Goal: Ask a question

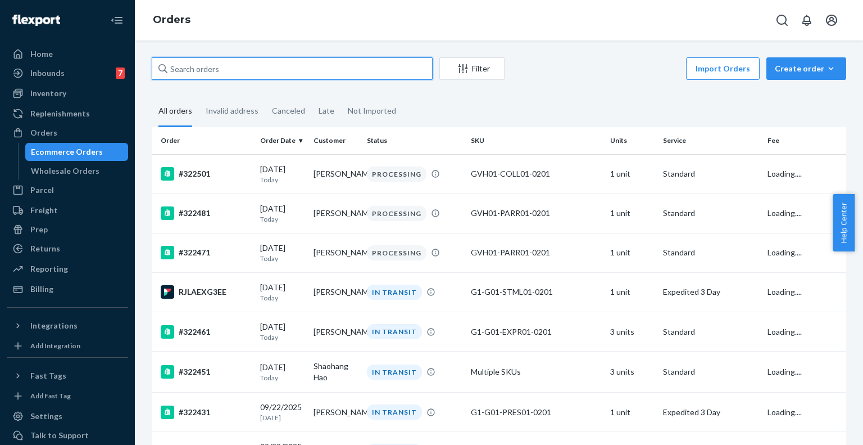
click at [216, 71] on input "text" at bounding box center [292, 68] width 281 height 22
paste input "[EMAIL_ADDRESS][PERSON_NAME][DOMAIN_NAME]"
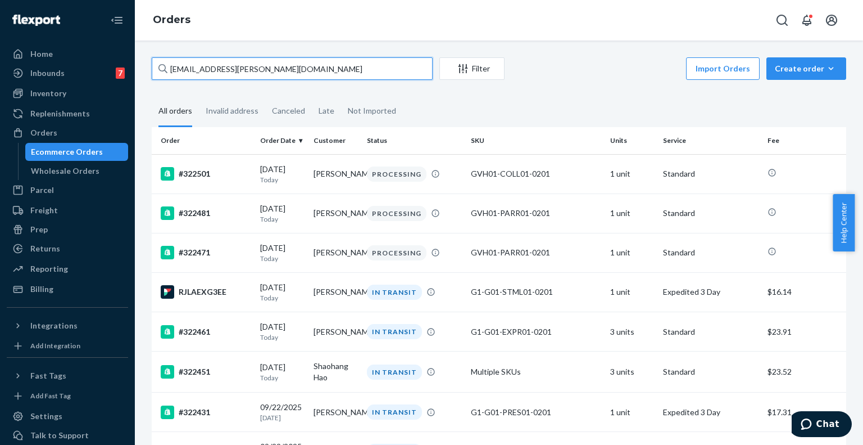
type input "[EMAIL_ADDRESS][PERSON_NAME][DOMAIN_NAME]"
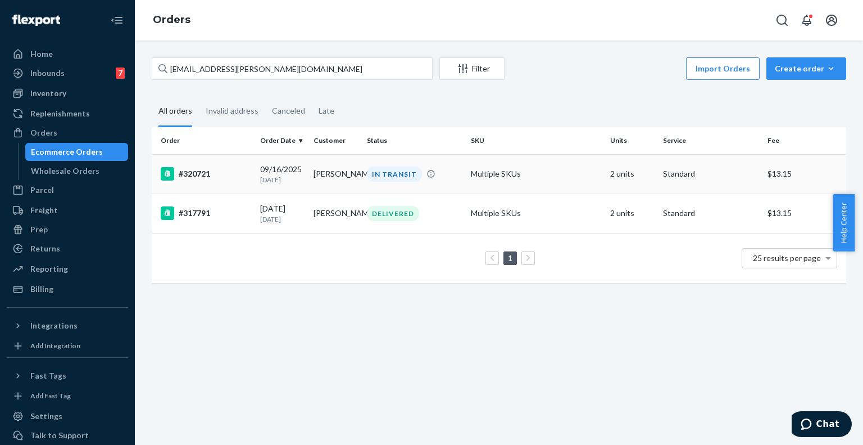
click at [228, 172] on div "#320721" at bounding box center [206, 173] width 90 height 13
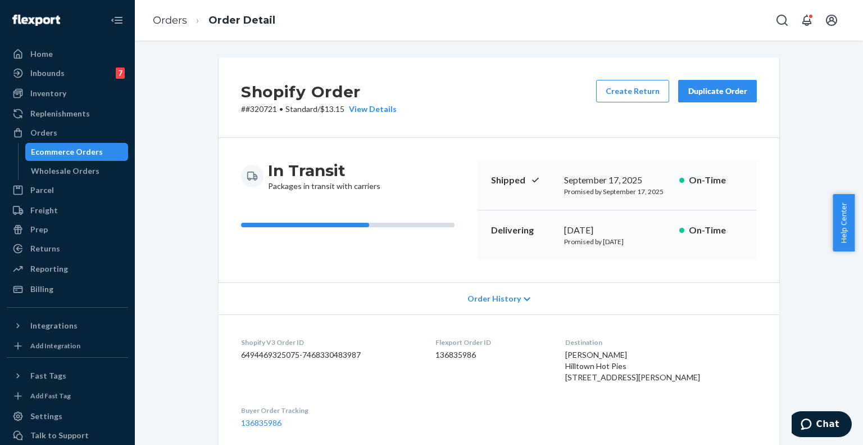
scroll to position [99, 0]
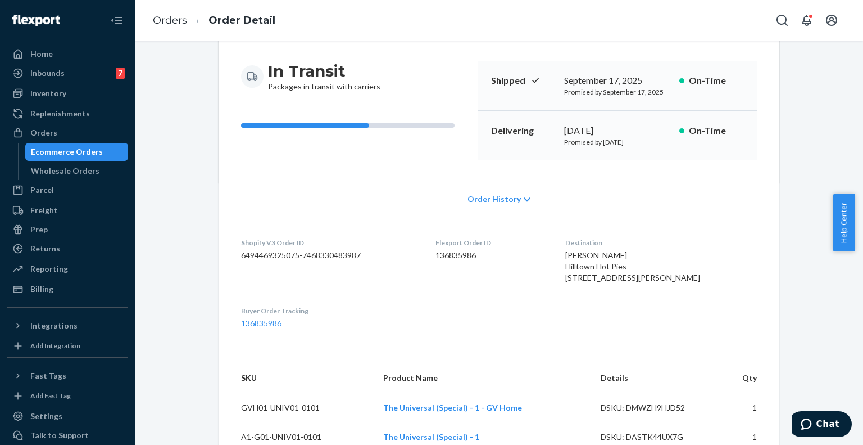
click at [493, 200] on span "Order History" at bounding box center [494, 198] width 53 height 11
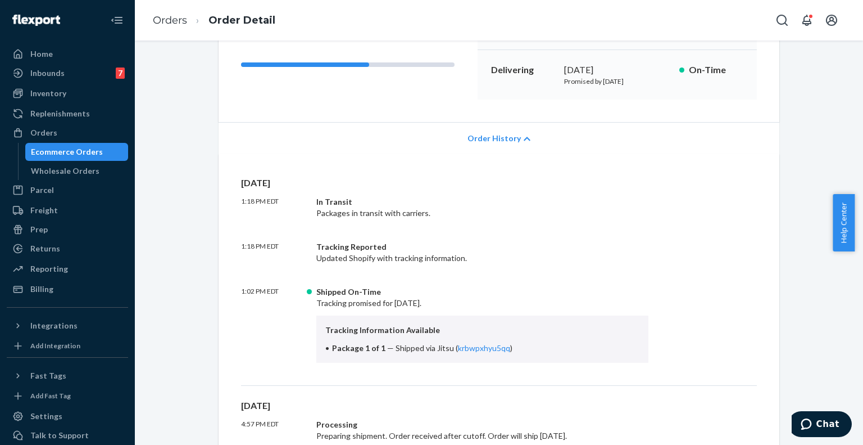
scroll to position [162, 0]
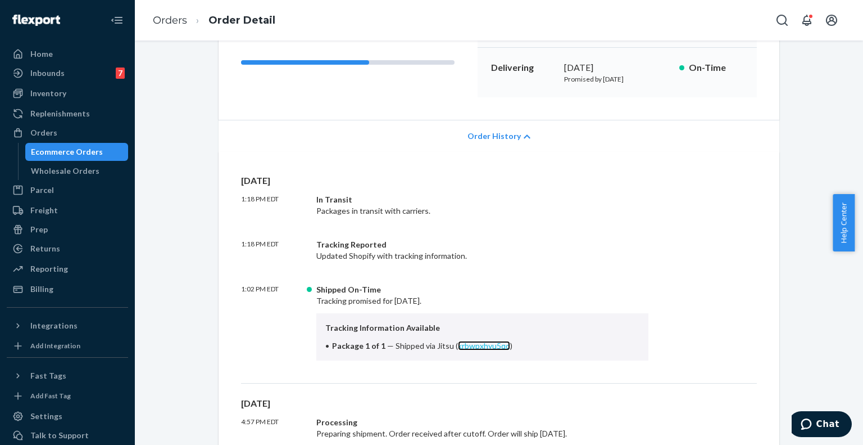
click at [474, 348] on link "krbwpxhyu5qq" at bounding box center [484, 346] width 52 height 10
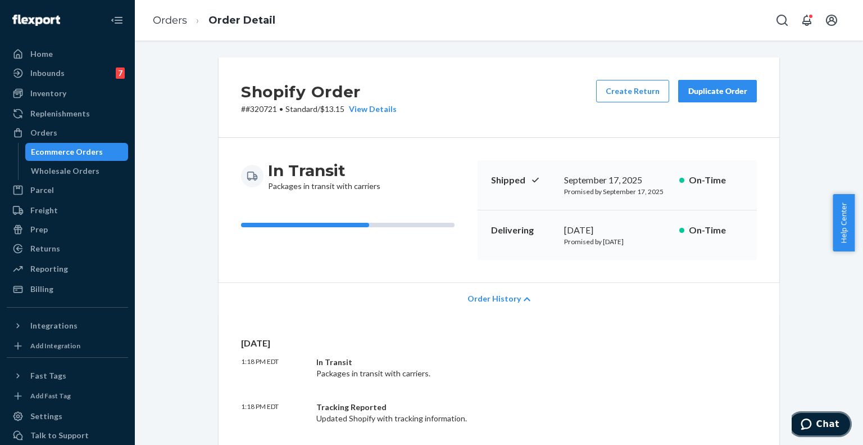
click at [812, 423] on icon "Chat" at bounding box center [806, 423] width 11 height 11
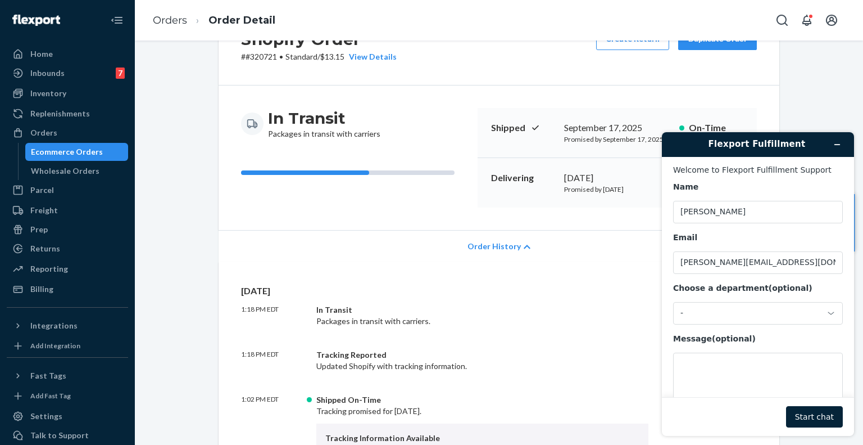
scroll to position [40, 0]
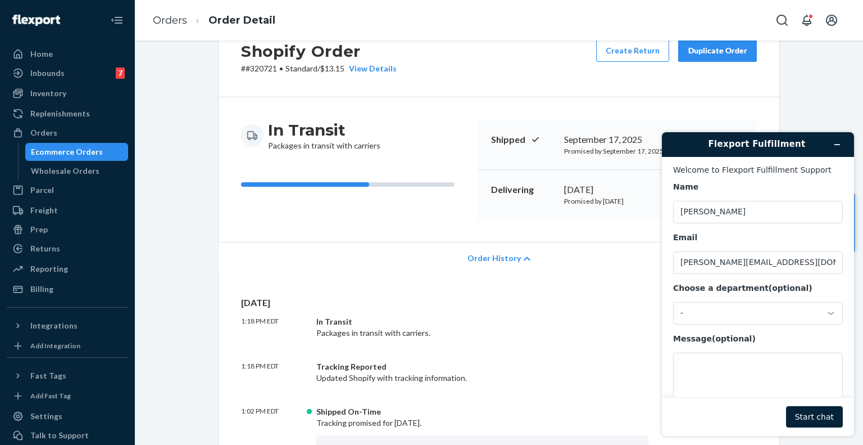
click at [269, 73] on p "# #320721 • Standard / $13.15 View Details" at bounding box center [319, 68] width 156 height 11
click at [490, 253] on span "Order History" at bounding box center [494, 257] width 53 height 11
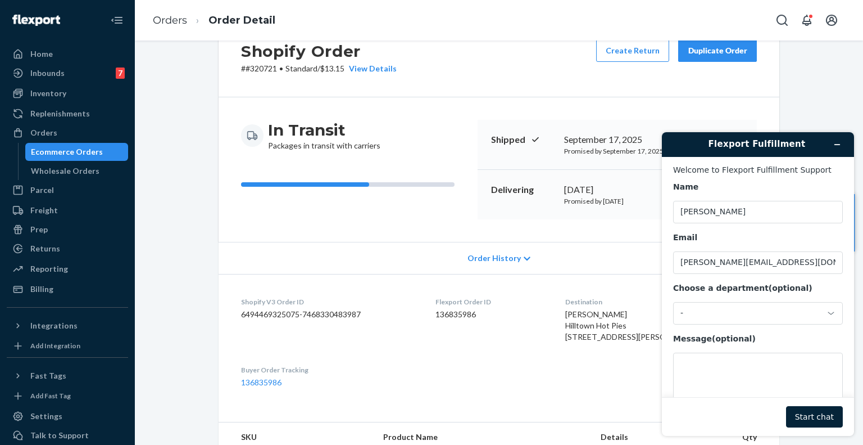
scroll to position [0, 0]
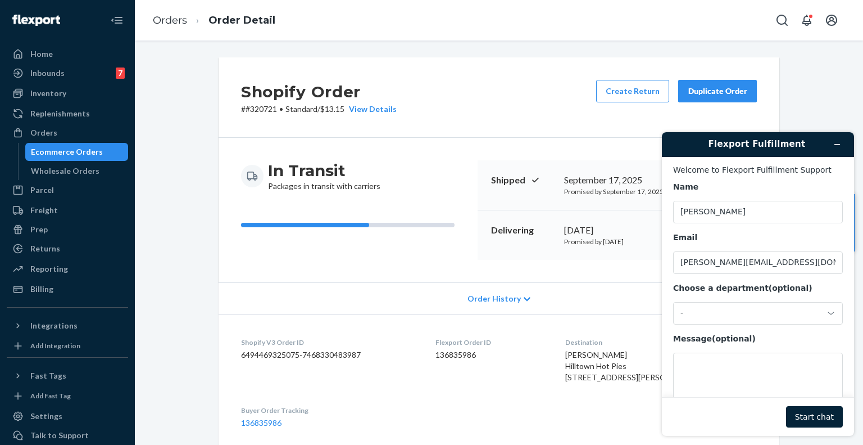
click at [482, 353] on dd "136835986" at bounding box center [492, 354] width 112 height 11
copy dd "136835986"
click at [697, 366] on textarea "Message (optional)" at bounding box center [758, 383] width 170 height 63
paste textarea "136835986"
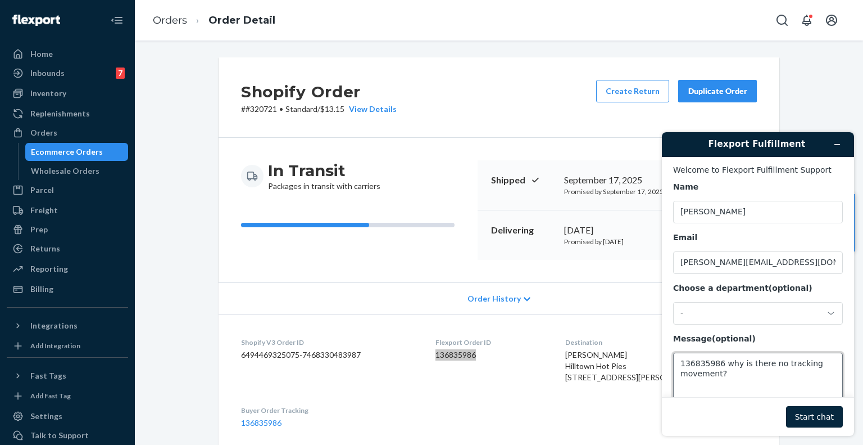
type textarea "136835986 why is there no tracking movement?"
click at [816, 425] on button "Start chat" at bounding box center [814, 416] width 57 height 21
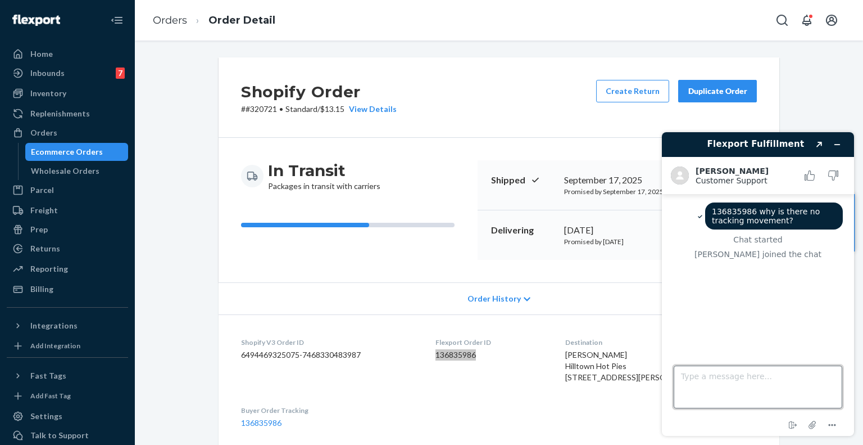
click at [720, 384] on textarea "Type a message here..." at bounding box center [758, 386] width 169 height 43
type textarea "Hi Alvin"
click at [720, 391] on textarea "Type a message here..." at bounding box center [758, 386] width 169 height 43
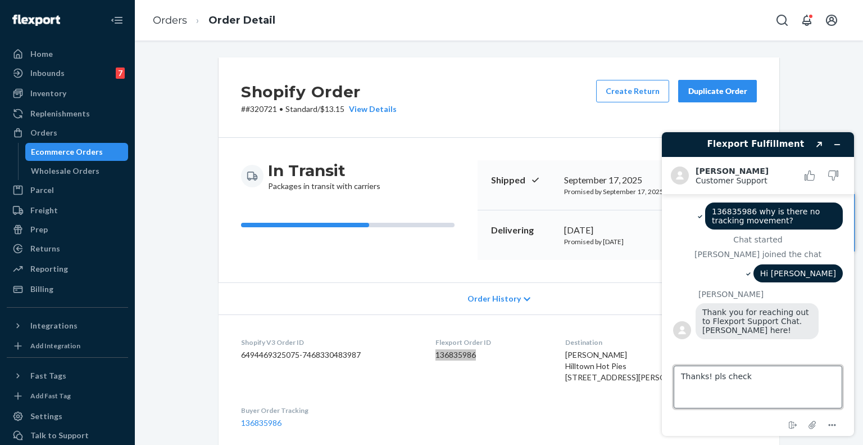
type textarea "Thanks! pls check"
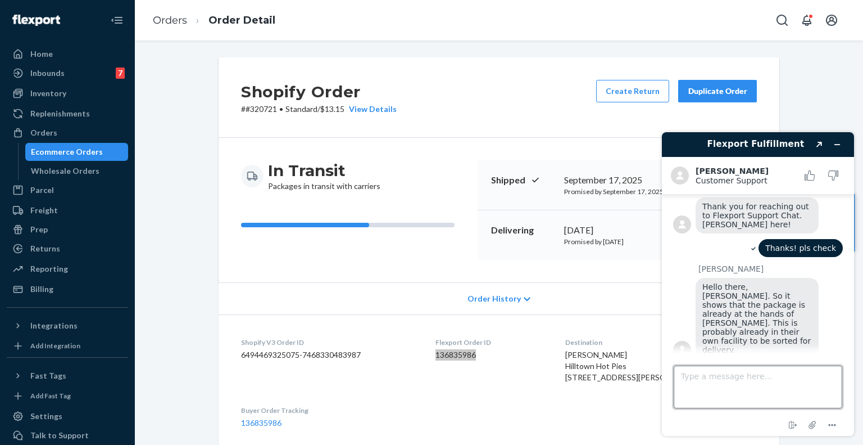
scroll to position [108, 0]
click at [720, 391] on textarea "Type a message here..." at bounding box center [758, 386] width 169 height 43
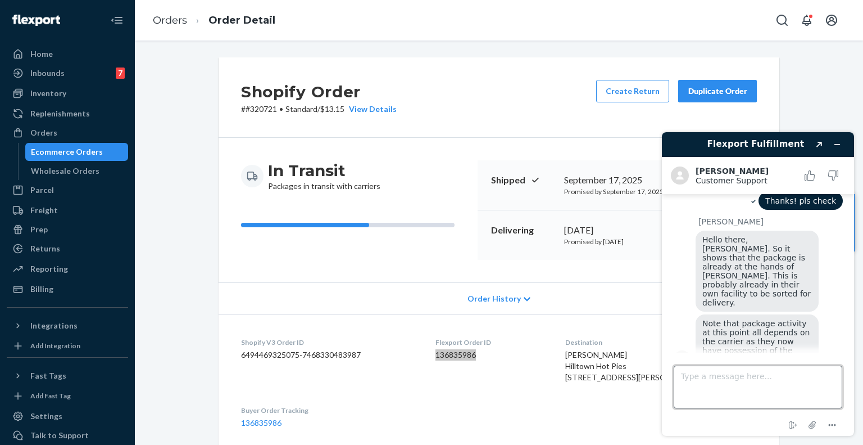
scroll to position [156, 0]
click at [736, 372] on textarea "Type a message here..." at bounding box center [758, 386] width 169 height 43
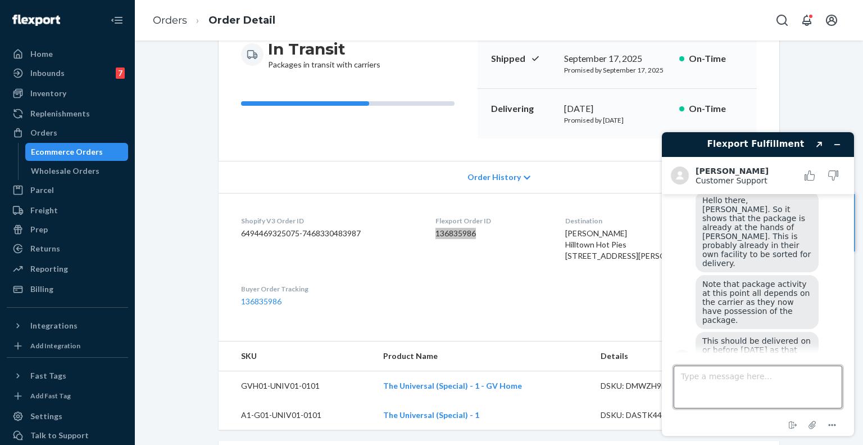
scroll to position [122, 0]
click at [746, 378] on textarea "Type a message here..." at bounding box center [758, 386] width 169 height 43
type textarea "Okie Thank you"
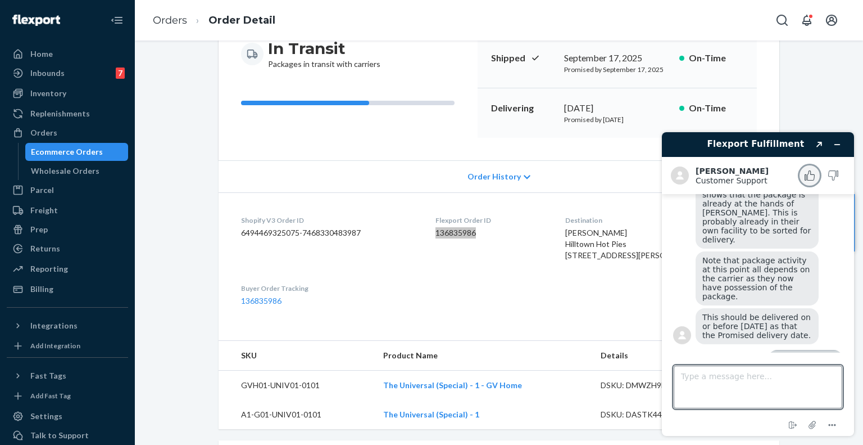
click at [808, 178] on icon "Rate this chat as good" at bounding box center [810, 175] width 10 height 10
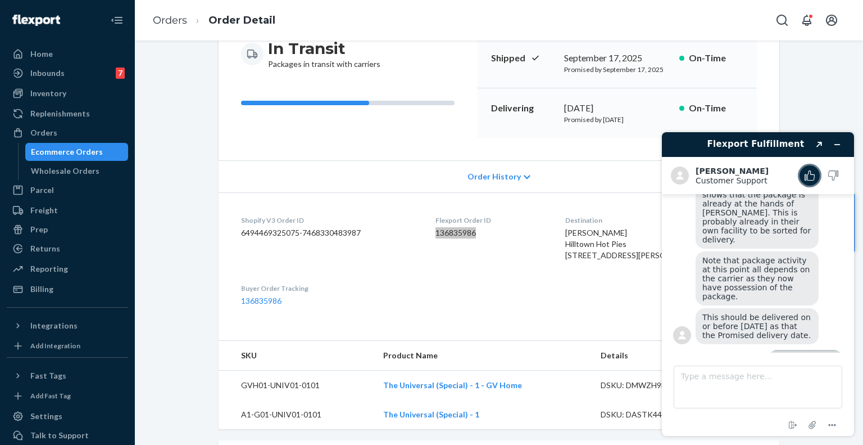
scroll to position [259, 0]
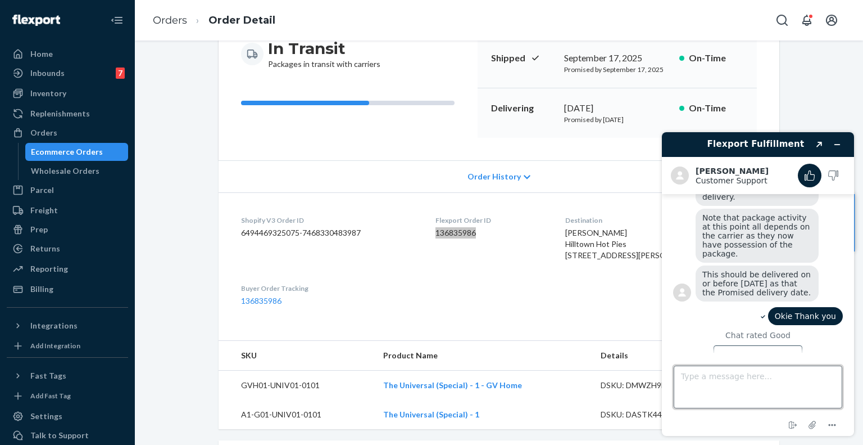
click at [715, 382] on textarea "Type a message here..." at bounding box center [758, 386] width 169 height 43
type textarea "btw follow up on our invoice dispute, also added an additional 420 charges"
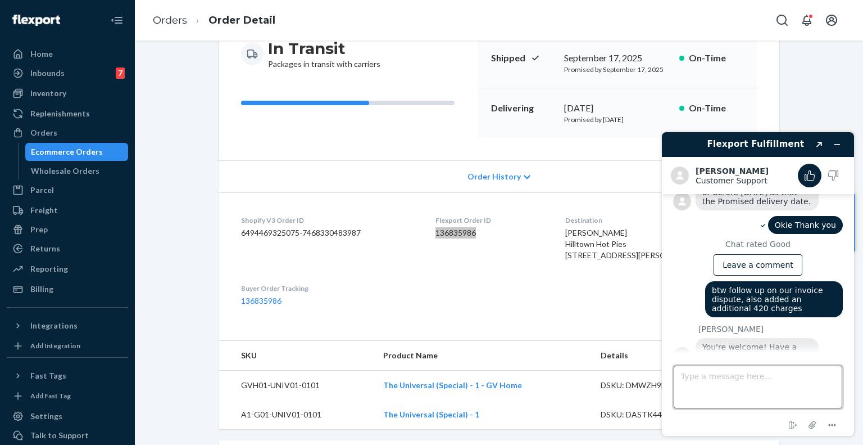
scroll to position [350, 0]
click at [709, 384] on textarea "Type a message here..." at bounding box center [758, 386] width 169 height 43
type textarea "you can respond on the email :D"
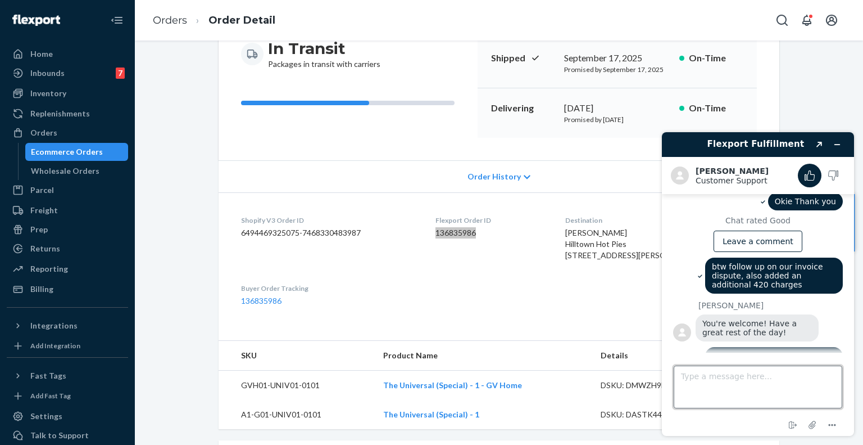
click at [709, 384] on textarea "Type a message here..." at bounding box center [758, 386] width 169 height 43
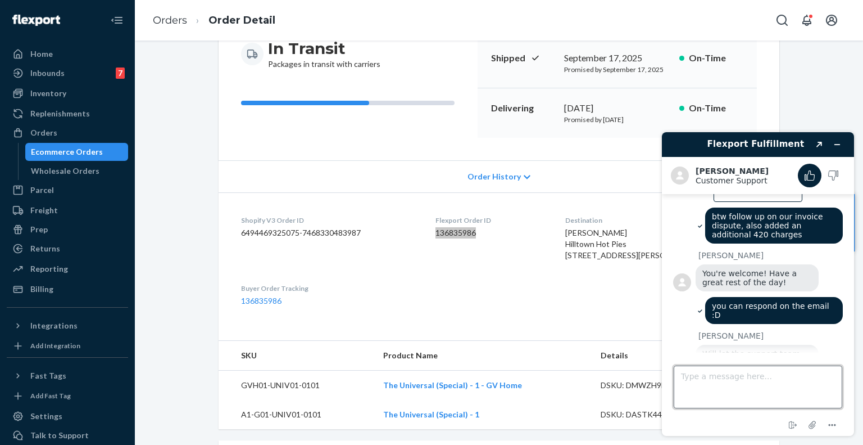
scroll to position [423, 0]
type textarea "Thanks@!"
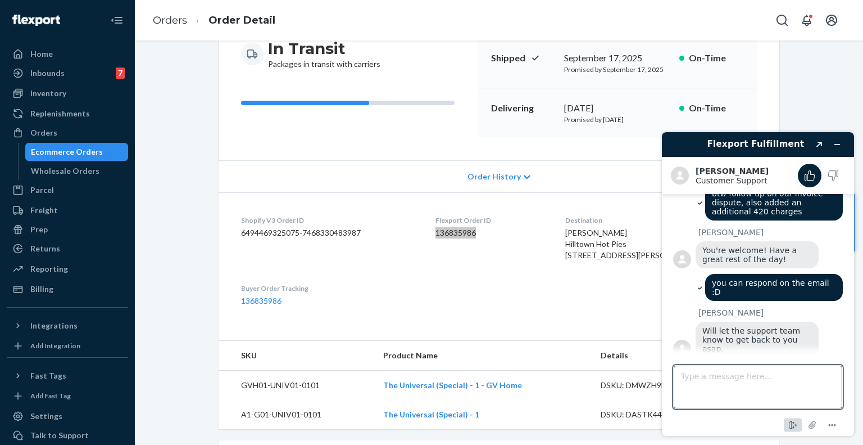
click at [793, 421] on icon "End chat" at bounding box center [792, 424] width 13 height 13
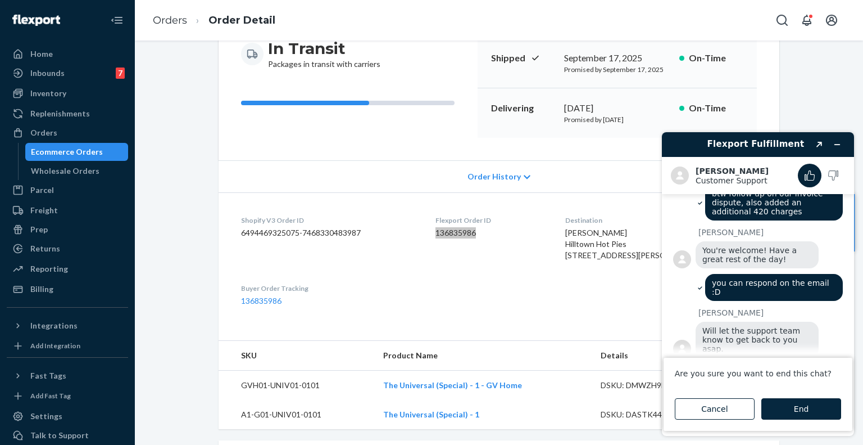
click at [762, 400] on button "End" at bounding box center [802, 408] width 80 height 21
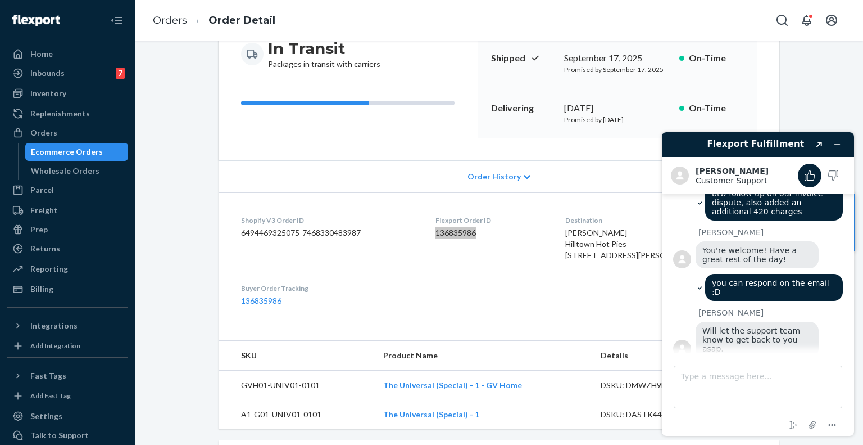
scroll to position [431, 0]
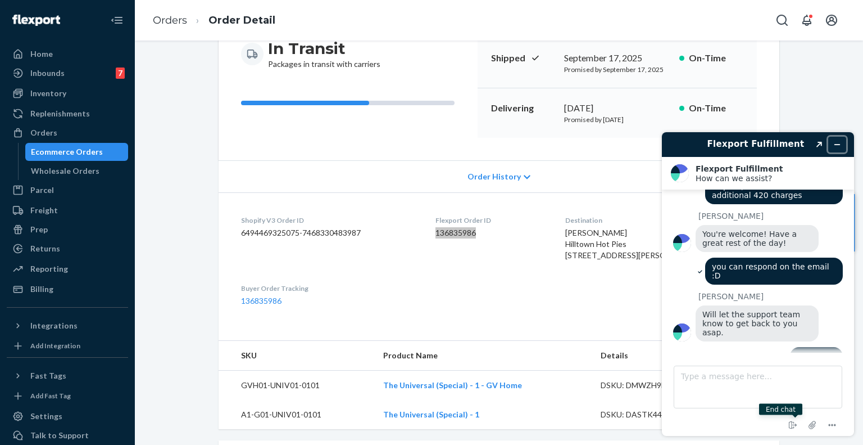
click at [835, 146] on icon "Minimize widget" at bounding box center [838, 145] width 8 height 8
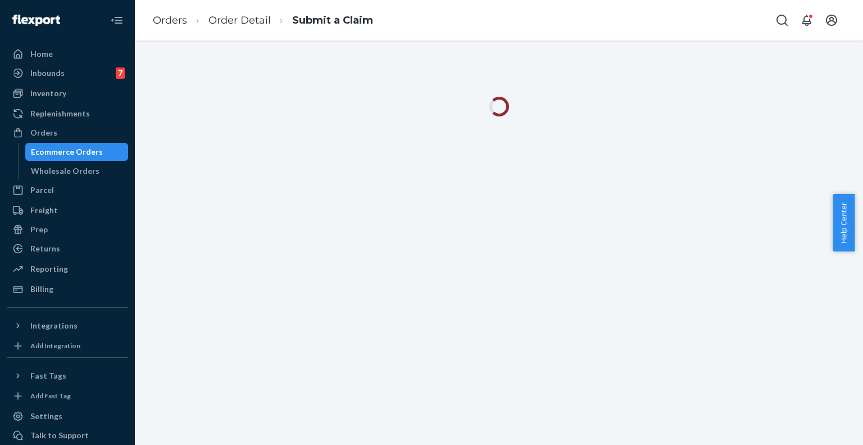
click at [247, 22] on link "Order Detail" at bounding box center [240, 20] width 62 height 12
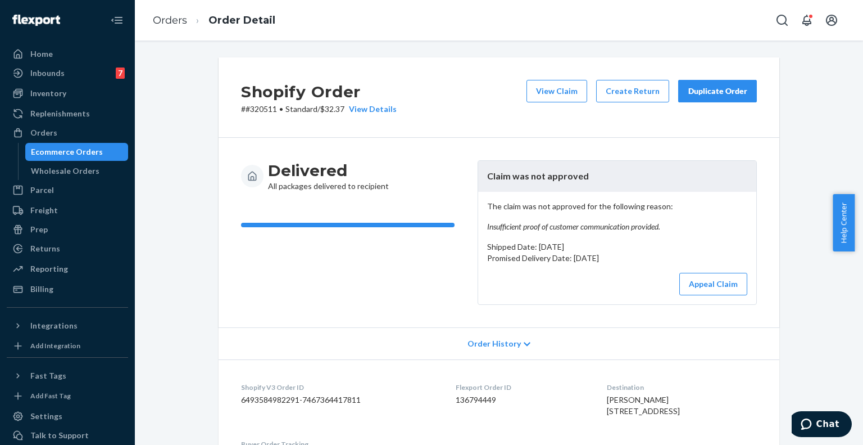
click at [259, 112] on p "# #320511 • Standard / $32.37 View Details" at bounding box center [319, 108] width 156 height 11
copy p "320511"
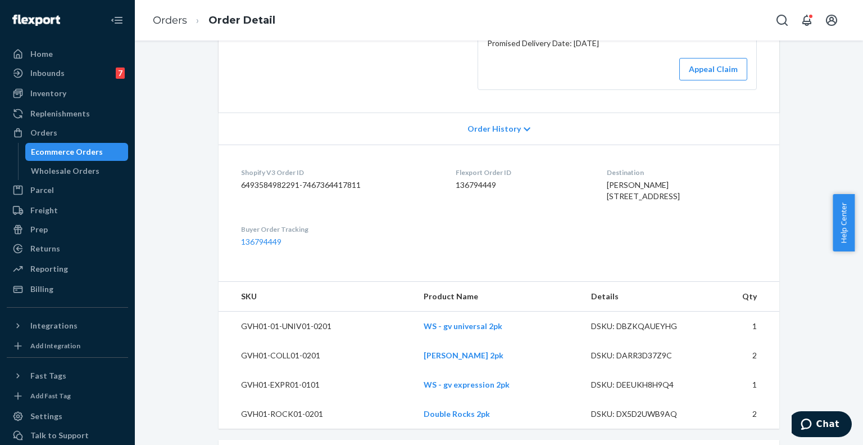
scroll to position [303, 0]
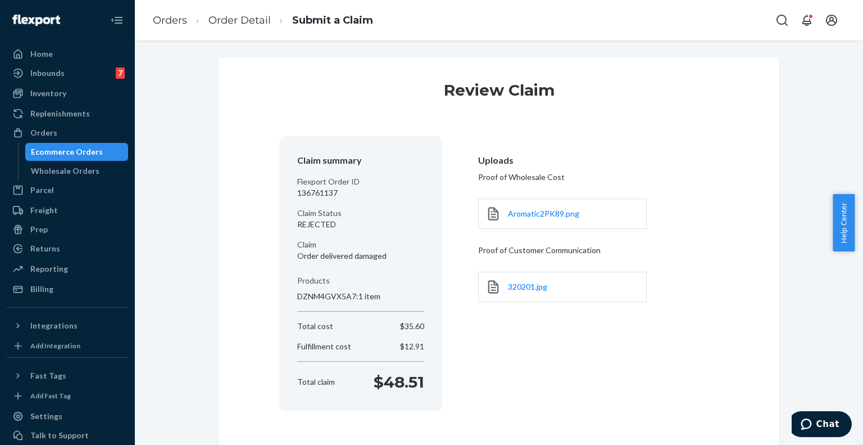
click at [309, 296] on p "DZNM4GVX5A7 : 1 item" at bounding box center [360, 296] width 127 height 11
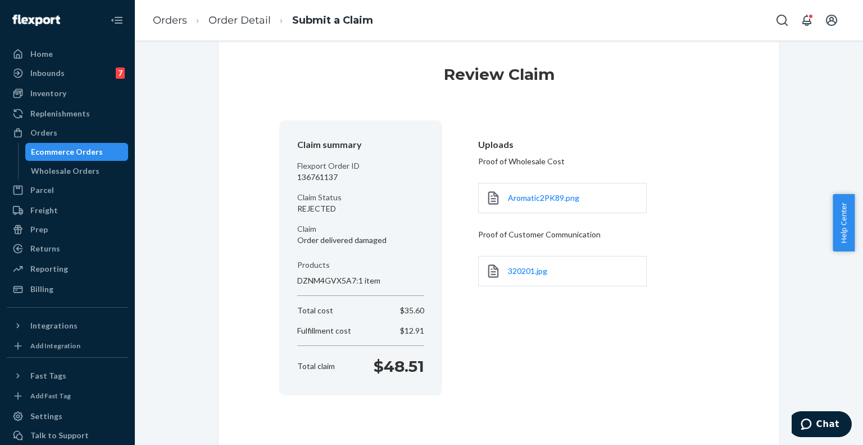
click at [308, 209] on p "REJECTED" at bounding box center [360, 208] width 127 height 11
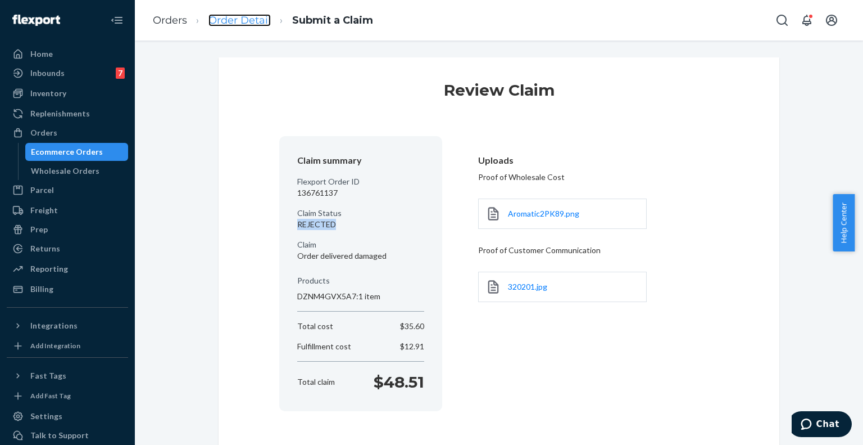
click at [251, 24] on link "Order Detail" at bounding box center [240, 20] width 62 height 12
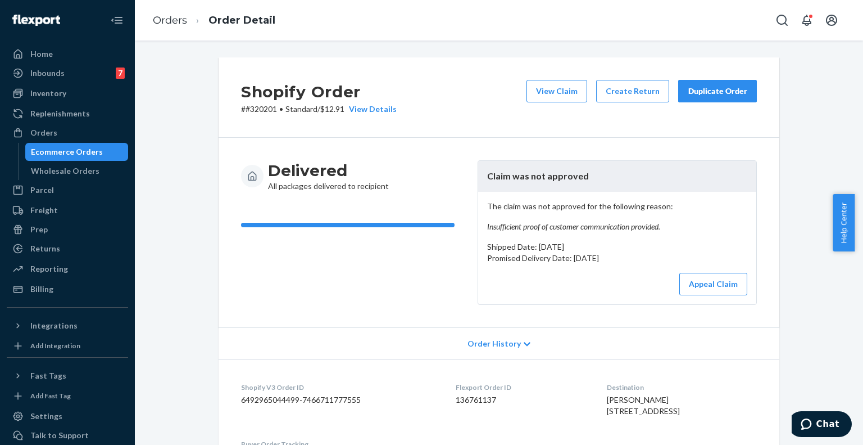
click at [261, 115] on div "Shopify Order # #320201 • Standard / $12.91 View Details View Claim Create Retu…" at bounding box center [499, 97] width 561 height 80
click at [259, 110] on p "# #320201 • Standard / $12.91 View Details" at bounding box center [319, 108] width 156 height 11
copy p "320201"
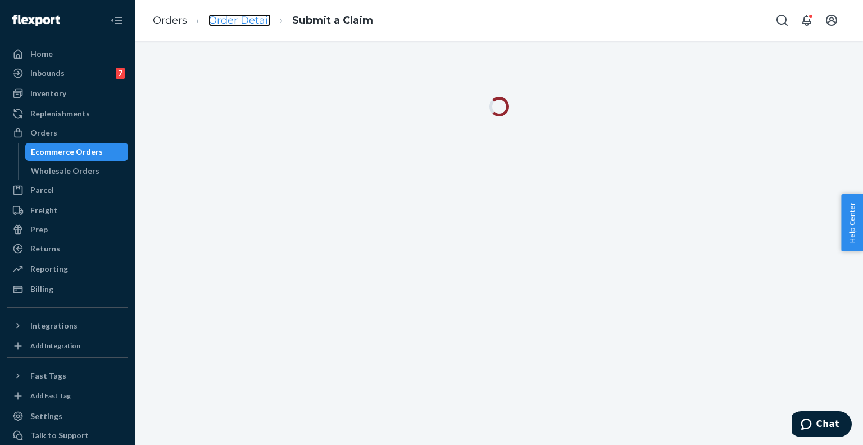
click at [256, 22] on link "Order Detail" at bounding box center [240, 20] width 62 height 12
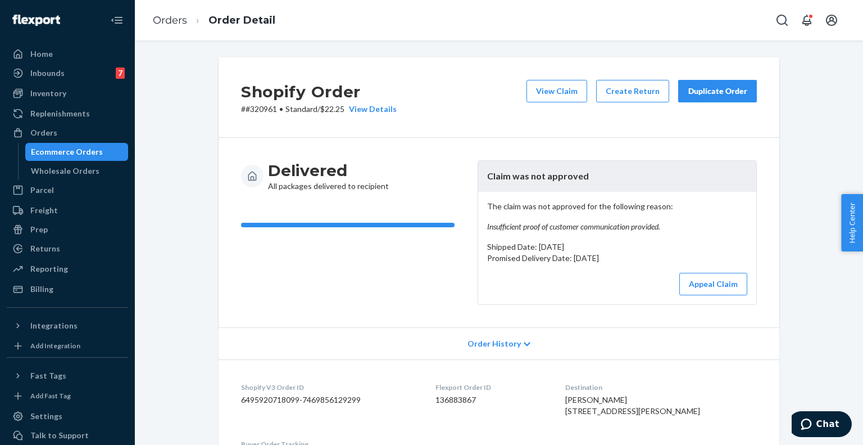
click at [262, 113] on p "# #320961 • Standard / $22.25 View Details" at bounding box center [319, 108] width 156 height 11
copy p "320961"
click at [556, 93] on button "View Claim" at bounding box center [557, 91] width 61 height 22
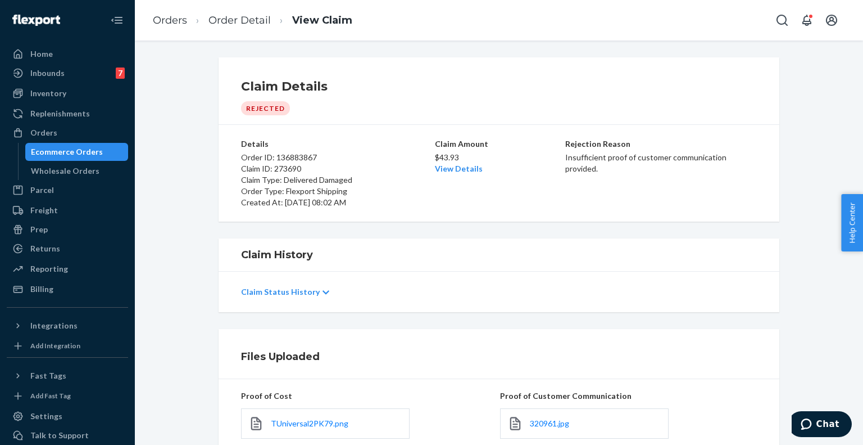
click at [298, 286] on p "Claim Status History" at bounding box center [280, 291] width 79 height 11
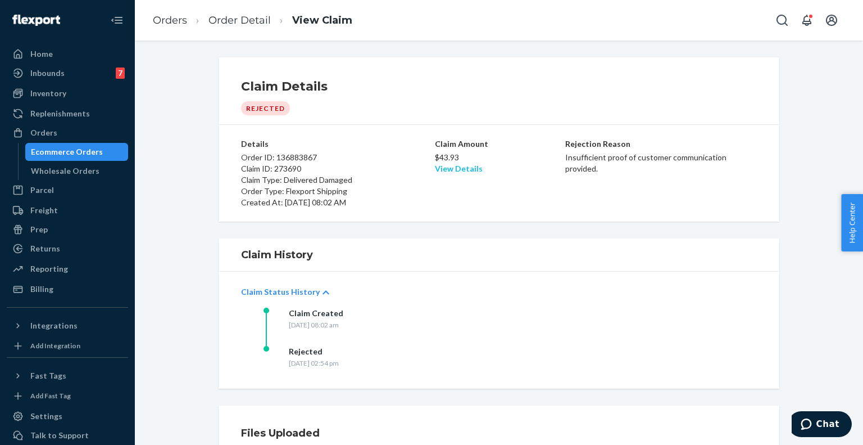
click at [450, 165] on link "View Details" at bounding box center [459, 169] width 48 height 10
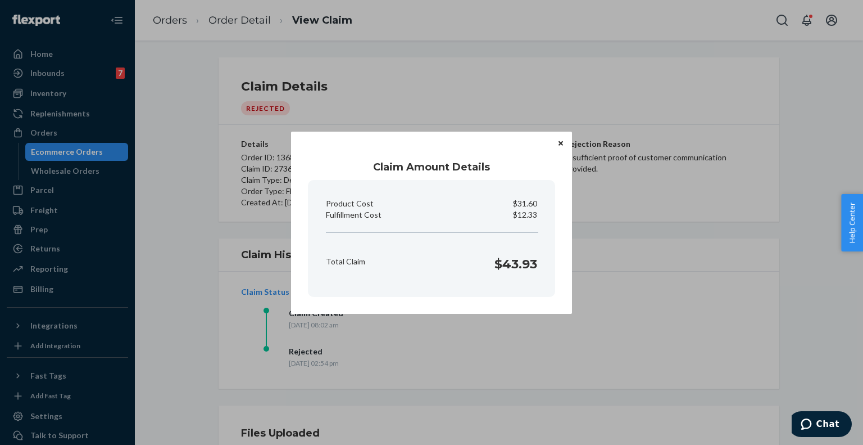
click at [247, 295] on div "Claim Amount Details Product Cost $31.60 Fulfillment Cost $12.33 Total Claim $4…" at bounding box center [431, 222] width 863 height 445
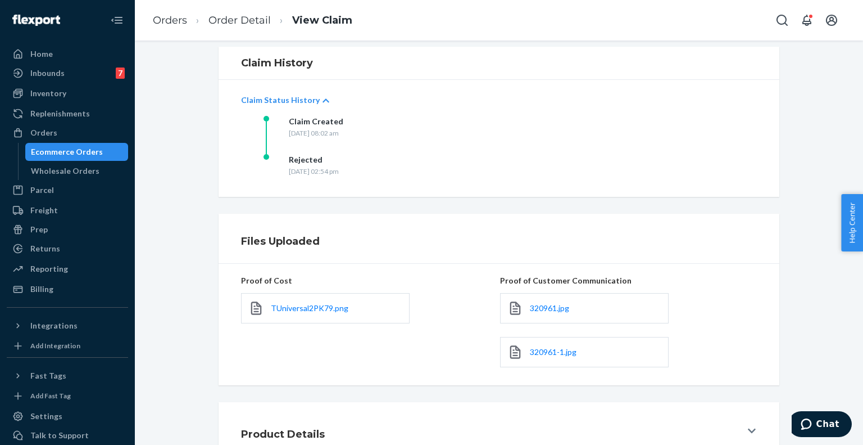
scroll to position [229, 0]
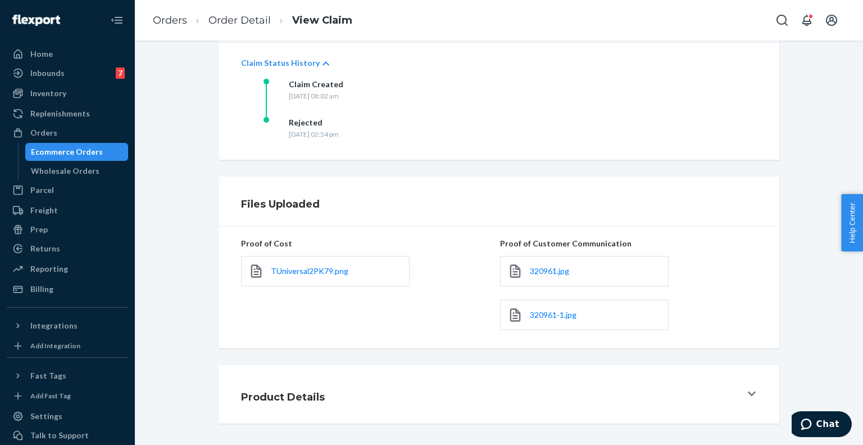
click at [388, 398] on div "Product Details" at bounding box center [491, 393] width 500 height 31
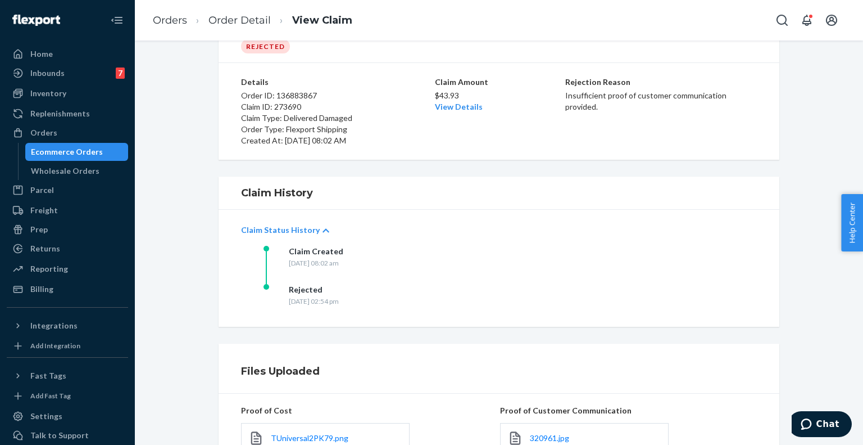
scroll to position [0, 0]
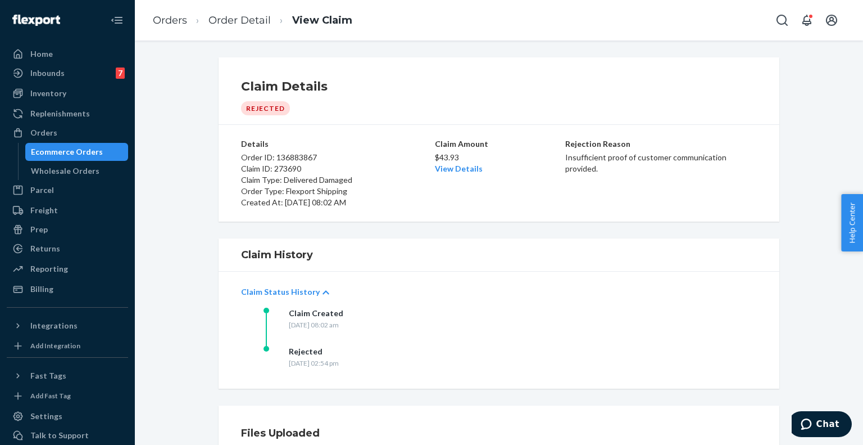
click at [298, 174] on p "Claim Type: Delivered Damaged" at bounding box center [337, 179] width 192 height 11
click at [249, 23] on link "Order Detail" at bounding box center [240, 20] width 62 height 12
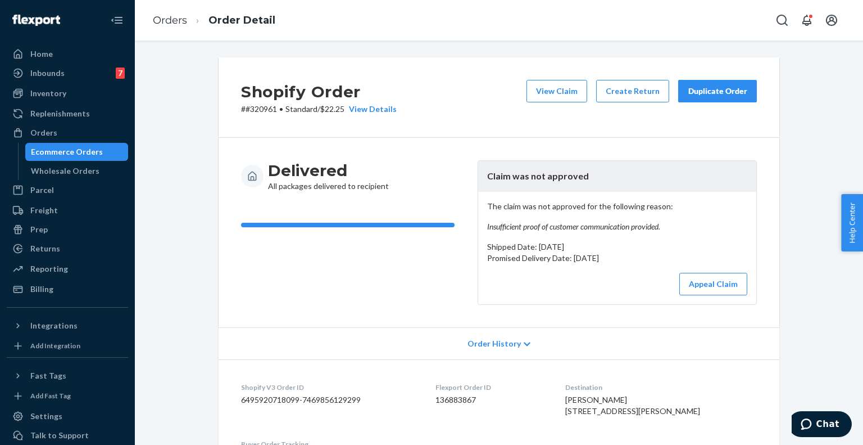
click at [269, 106] on p "# #320961 • Standard / $22.25 View Details" at bounding box center [319, 108] width 156 height 11
copy p "320961"
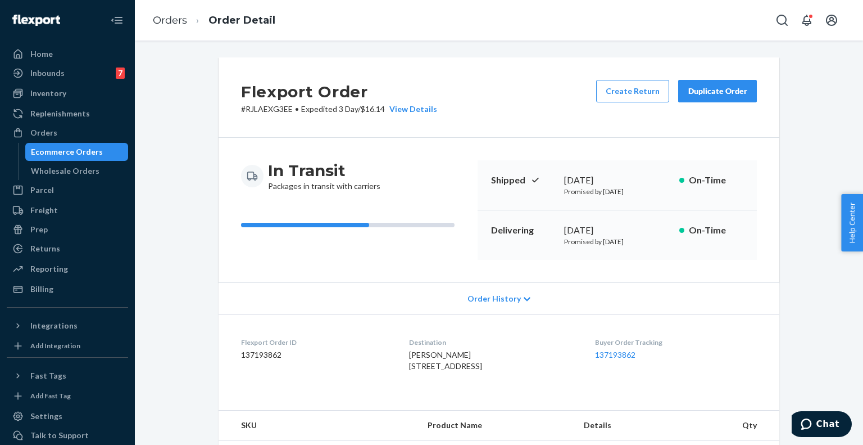
click at [505, 293] on span "Order History" at bounding box center [494, 298] width 53 height 11
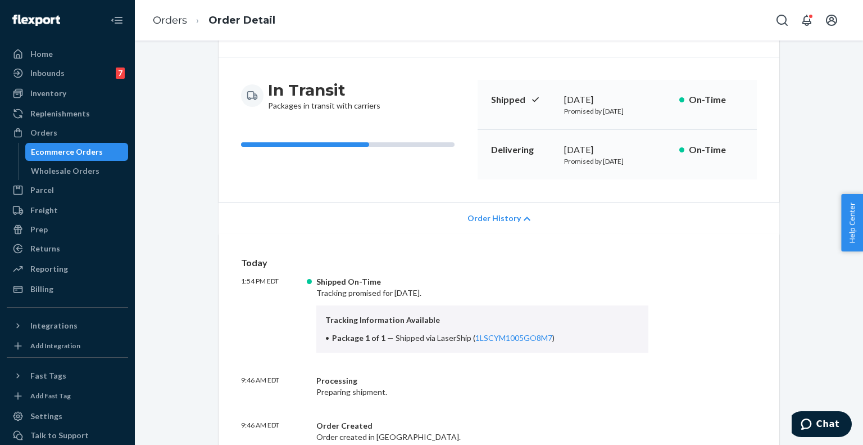
scroll to position [81, 0]
click at [500, 336] on link "1LSCYM1005GO8M7" at bounding box center [513, 337] width 77 height 10
